Goal: Task Accomplishment & Management: Manage account settings

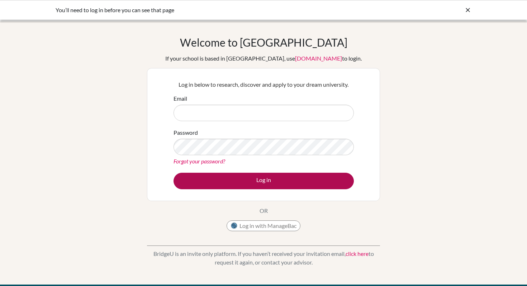
type input "ktaskin@uas.edu.uy"
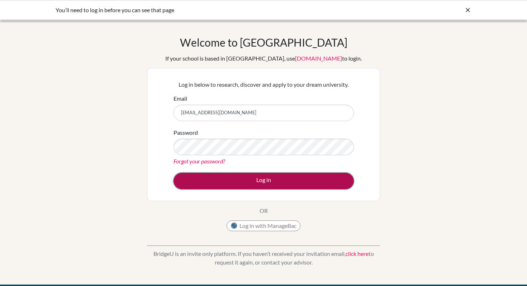
click at [258, 180] on button "Log in" at bounding box center [264, 181] width 180 height 16
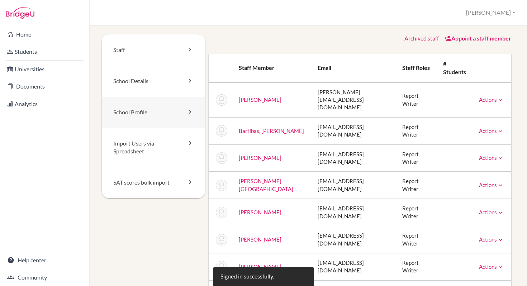
click at [138, 111] on link "School Profile" at bounding box center [153, 112] width 103 height 31
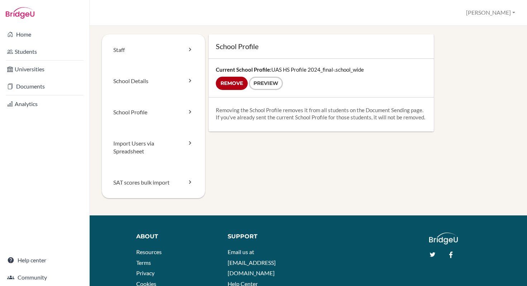
click at [305, 70] on div "Current School Profile: UAS HS Profile 2024_final-.school_wide Remove Preview" at bounding box center [321, 78] width 225 height 38
click at [264, 82] on link "Preview" at bounding box center [266, 83] width 34 height 13
click at [231, 82] on input "Remove" at bounding box center [232, 83] width 32 height 13
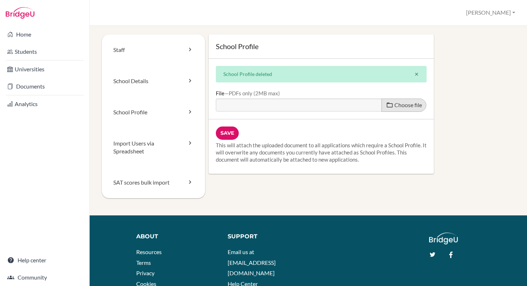
click at [405, 107] on span "Choose file" at bounding box center [408, 104] width 28 height 7
click at [326, 107] on input "Choose file" at bounding box center [271, 103] width 110 height 8
type input "C:\fakepath\_UAS School Profile 2025-2026 .pdf"
type input "_UAS School Profile 2025-2026 .pdf"
click at [228, 133] on input "Save" at bounding box center [227, 133] width 23 height 13
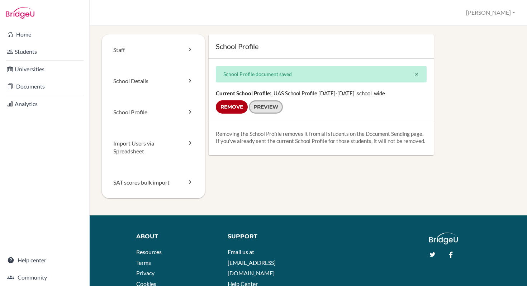
click at [272, 107] on link "Preview" at bounding box center [266, 106] width 34 height 13
click at [146, 81] on link "School Details" at bounding box center [153, 81] width 103 height 31
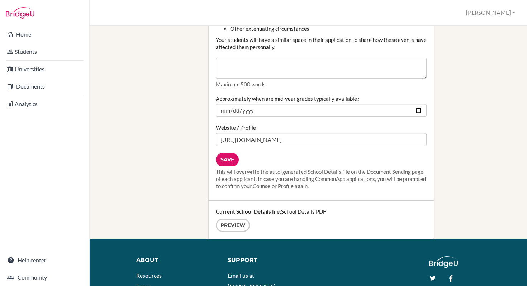
scroll to position [909, 0]
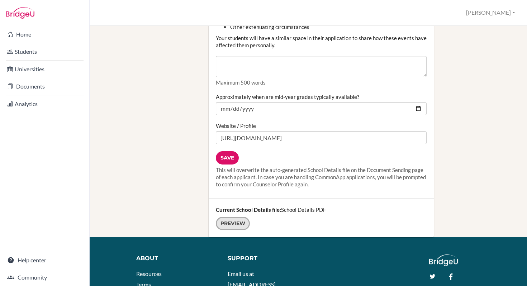
click at [233, 217] on link "Preview" at bounding box center [233, 223] width 34 height 13
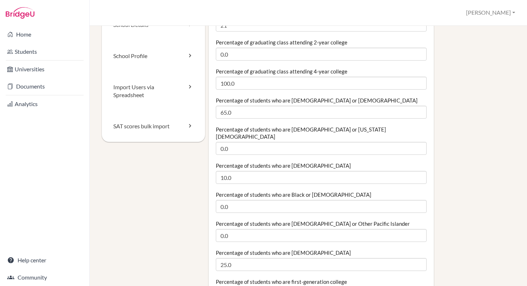
scroll to position [0, 0]
